Goal: Entertainment & Leisure: Consume media (video, audio)

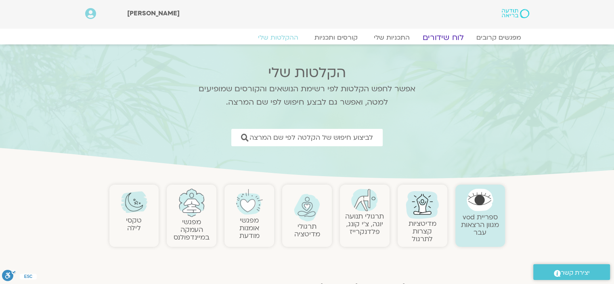
click at [447, 35] on link "לוח שידורים" at bounding box center [442, 38] width 61 height 10
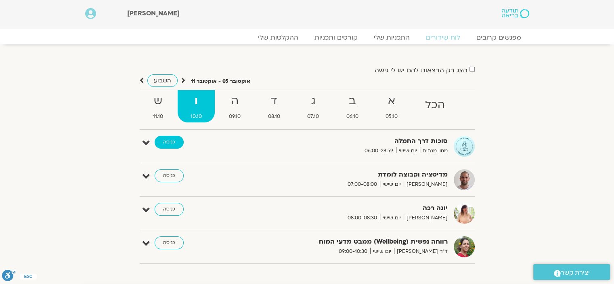
click at [169, 142] on link "כניסה" at bounding box center [169, 142] width 29 height 13
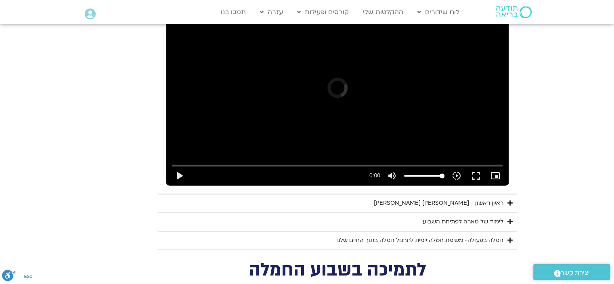
scroll to position [1252, 0]
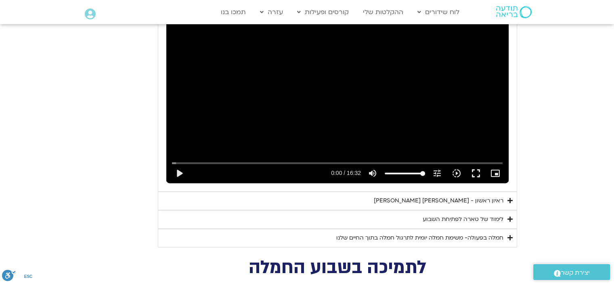
click at [443, 196] on div "ראיון ראשון - טארה בראך וכריסטין נף" at bounding box center [439, 201] width 130 height 10
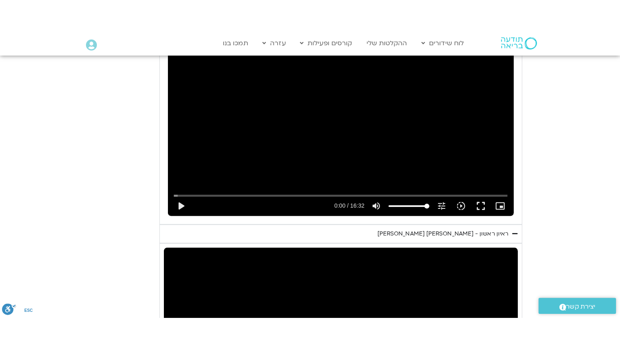
scroll to position [1373, 0]
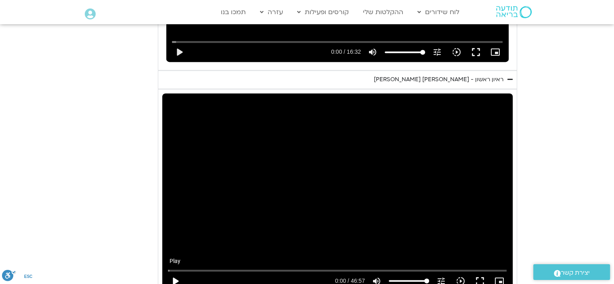
click at [174, 271] on button "play_arrow" at bounding box center [174, 280] width 19 height 19
click at [479, 271] on button "fullscreen" at bounding box center [479, 280] width 19 height 19
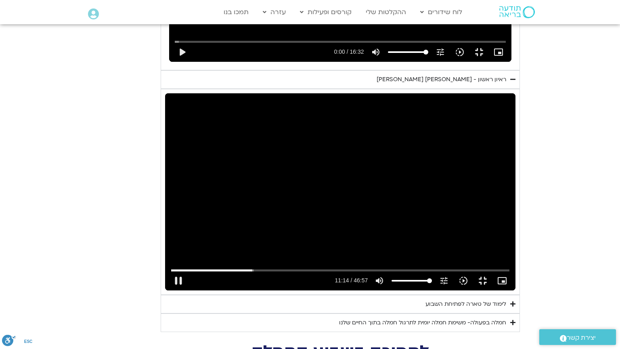
type input "674.429096"
